Goal: Task Accomplishment & Management: Manage account settings

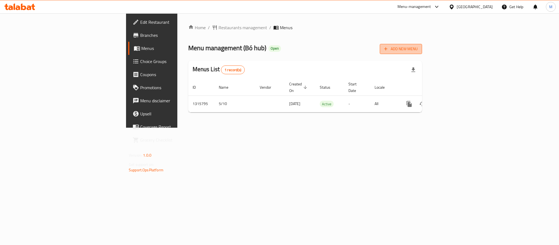
click at [418, 49] on span "Add New Menu" at bounding box center [401, 49] width 34 height 7
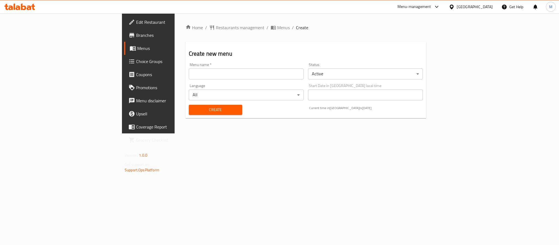
drag, startPoint x: 295, startPoint y: 71, endPoint x: 295, endPoint y: 75, distance: 4.6
click at [295, 71] on input "text" at bounding box center [246, 73] width 115 height 11
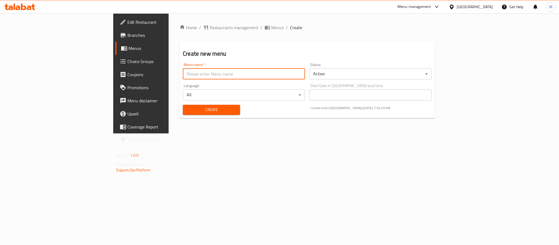
type input "New Menu 2025"
click at [344, 75] on body "​ Menu-management [GEOGRAPHIC_DATA] Get Help M Edit Restaurant Branches Menus C…" at bounding box center [279, 129] width 559 height 232
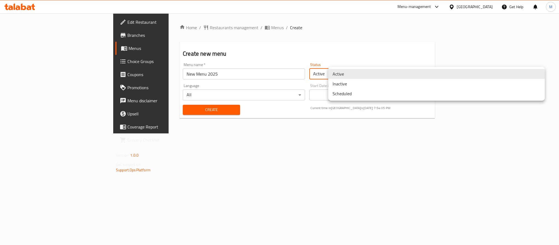
click at [351, 86] on li "Inactive" at bounding box center [436, 84] width 217 height 10
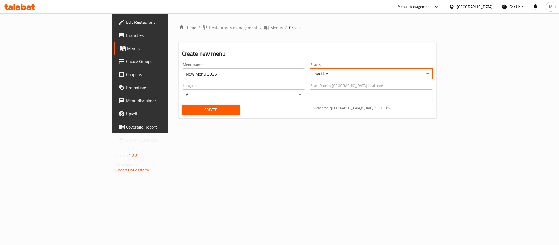
click at [186, 112] on span "Create" at bounding box center [210, 109] width 49 height 7
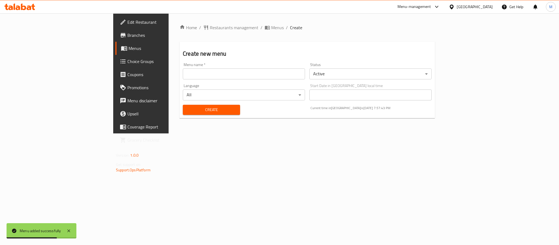
click at [457, 5] on div at bounding box center [453, 7] width 8 height 6
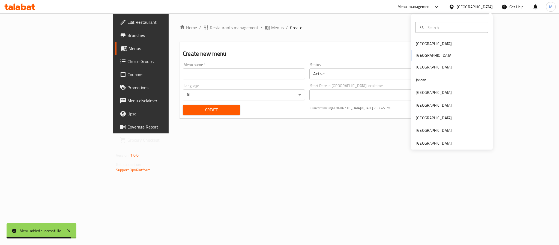
click at [180, 32] on div "Home / Restaurants management / Menus / Create Create new menu Menu name   * Me…" at bounding box center [307, 73] width 255 height 98
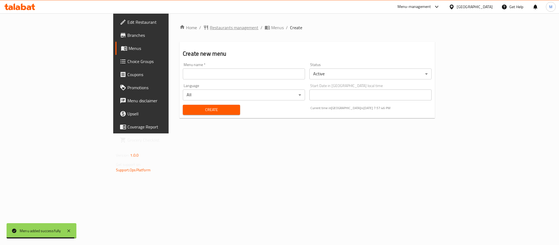
click at [210, 29] on span "Restaurants management" at bounding box center [234, 27] width 49 height 7
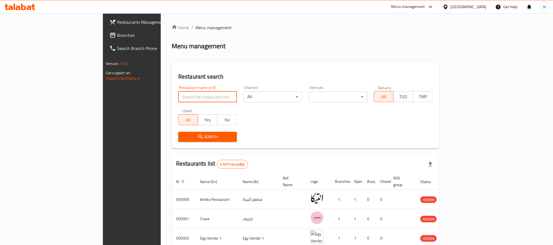
click at [178, 93] on input "search" at bounding box center [207, 96] width 59 height 11
paste input "698693"
type input "698693"
click button "Search" at bounding box center [207, 137] width 59 height 10
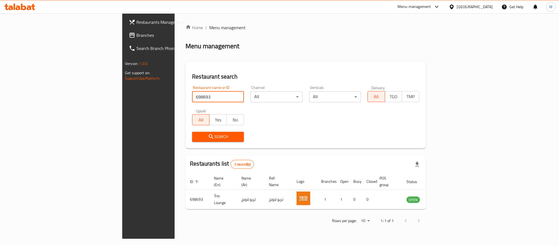
click at [482, 3] on div "[GEOGRAPHIC_DATA]" at bounding box center [471, 6] width 53 height 13
click at [486, 7] on div "[GEOGRAPHIC_DATA]" at bounding box center [475, 7] width 36 height 6
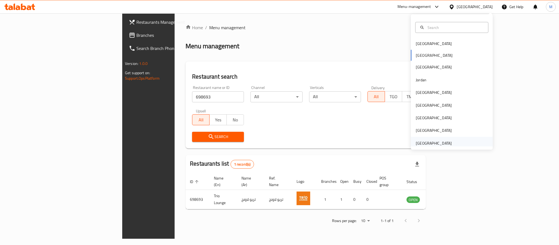
click at [437, 139] on div "[GEOGRAPHIC_DATA]" at bounding box center [434, 143] width 45 height 13
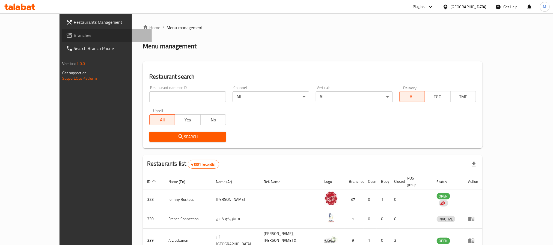
click at [74, 32] on span "Branches" at bounding box center [111, 35] width 74 height 7
